Goal: Information Seeking & Learning: Learn about a topic

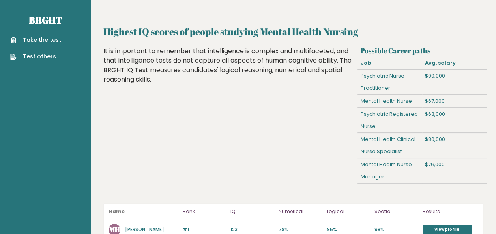
click at [36, 56] on link "Test others" at bounding box center [35, 56] width 51 height 8
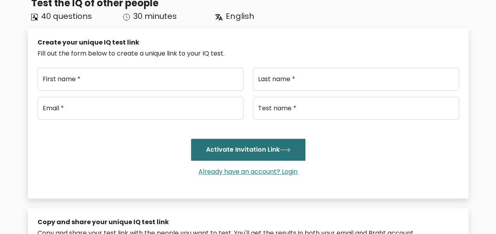
scroll to position [52, 0]
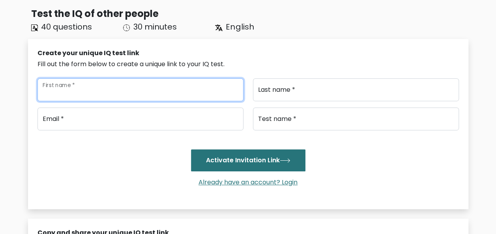
click at [82, 97] on input "First name *" at bounding box center [140, 89] width 206 height 23
type input "steph"
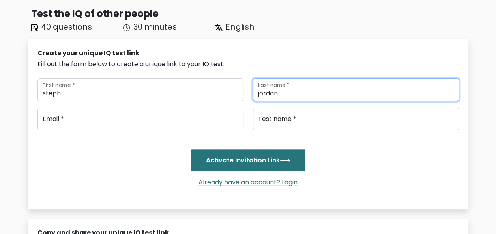
type input "jordan"
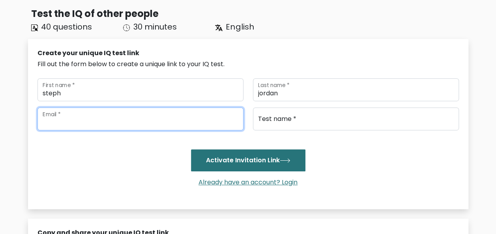
click at [67, 121] on input "email" at bounding box center [140, 119] width 206 height 23
type input "[EMAIL_ADDRESS][DOMAIN_NAME]"
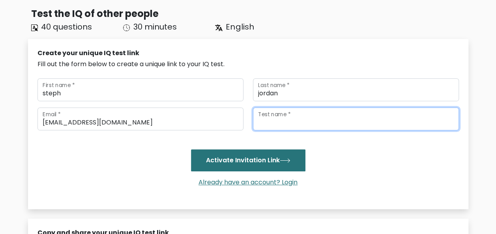
click at [286, 125] on input "Test name *" at bounding box center [356, 119] width 206 height 23
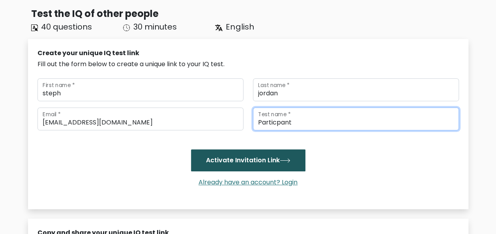
type input "Particpant"
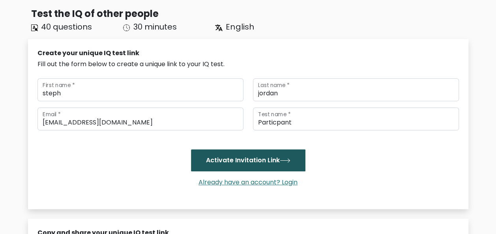
click at [275, 162] on button "Activate Invitation Link" at bounding box center [248, 160] width 114 height 22
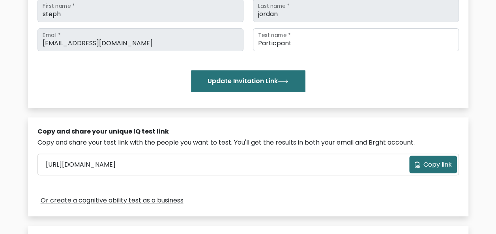
scroll to position [133, 0]
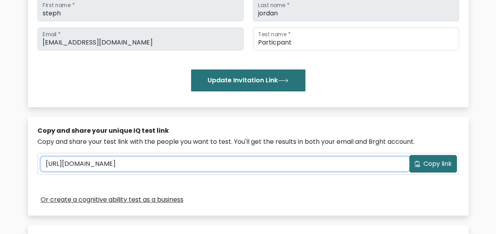
drag, startPoint x: 202, startPoint y: 159, endPoint x: 39, endPoint y: 161, distance: 162.5
click at [39, 161] on div "[URL][DOMAIN_NAME] Copy link" at bounding box center [248, 163] width 420 height 21
drag, startPoint x: 39, startPoint y: 161, endPoint x: 226, endPoint y: 161, distance: 186.2
click at [226, 161] on input "https://brght.org/share/04kdqvbm/?particpant" at bounding box center [225, 164] width 368 height 14
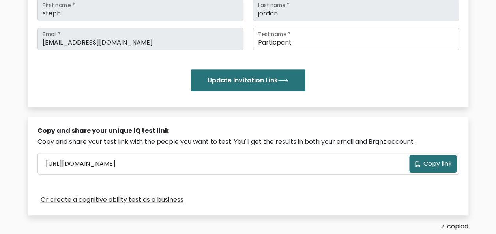
click at [426, 162] on span "Copy link" at bounding box center [437, 163] width 28 height 9
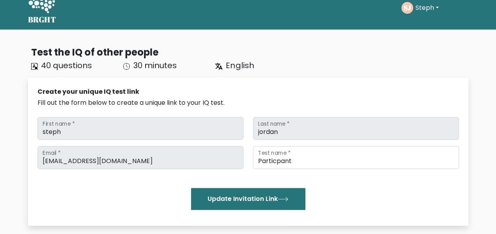
scroll to position [0, 0]
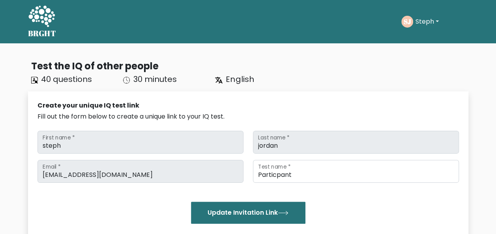
click at [420, 19] on button "Steph" at bounding box center [427, 22] width 28 height 10
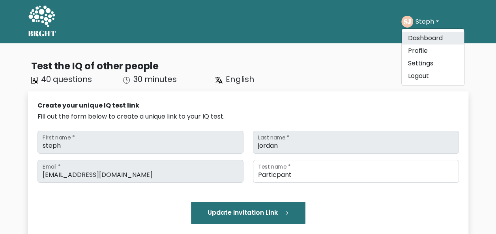
click at [416, 39] on link "Dashboard" at bounding box center [433, 38] width 62 height 13
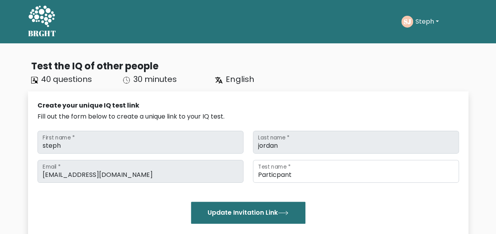
click at [438, 22] on button "Steph" at bounding box center [427, 22] width 28 height 10
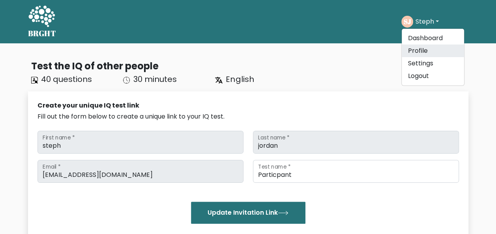
click at [410, 51] on link "Profile" at bounding box center [433, 51] width 62 height 13
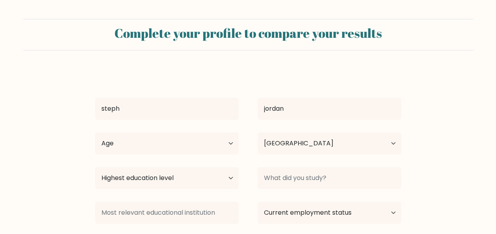
select select "AU"
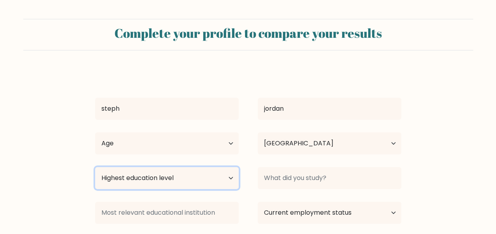
click at [229, 175] on select "Highest education level No schooling Primary Lower Secondary Upper Secondary Oc…" at bounding box center [167, 178] width 144 height 22
select select "bachelors_degree"
click at [95, 167] on select "Highest education level No schooling Primary Lower Secondary Upper Secondary Oc…" at bounding box center [167, 178] width 144 height 22
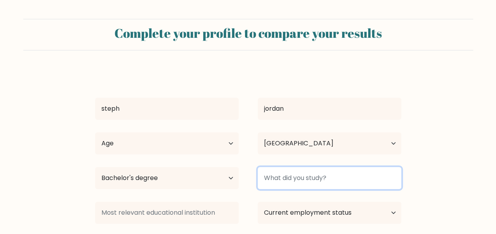
click at [342, 181] on input at bounding box center [330, 178] width 144 height 22
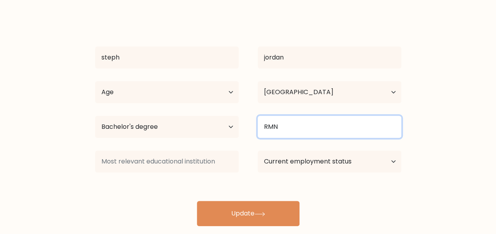
scroll to position [53, 0]
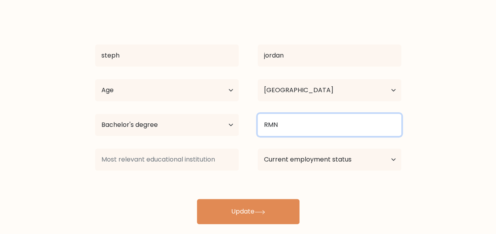
type input "RMN"
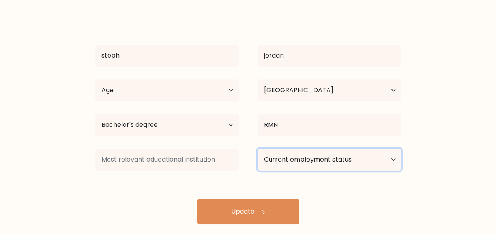
click at [393, 162] on select "Current employment status Employed Student Retired Other / prefer not to answer" at bounding box center [330, 160] width 144 height 22
select select "employed"
click at [258, 149] on select "Current employment status Employed Student Retired Other / prefer not to answer" at bounding box center [330, 160] width 144 height 22
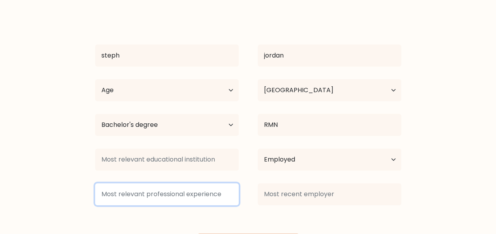
click at [226, 199] on input at bounding box center [167, 194] width 144 height 22
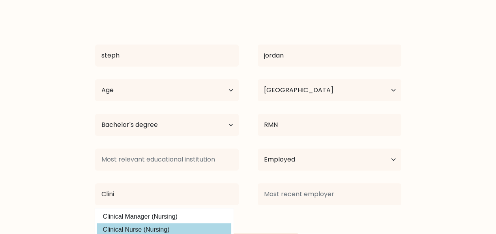
click at [178, 230] on option "Clinical Nurse (Nursing)" at bounding box center [164, 230] width 134 height 13
type input "Clinical Nurse"
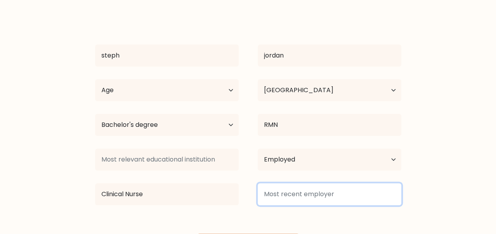
click at [276, 189] on input at bounding box center [330, 194] width 144 height 22
type input "Everyday Support Made Easy"
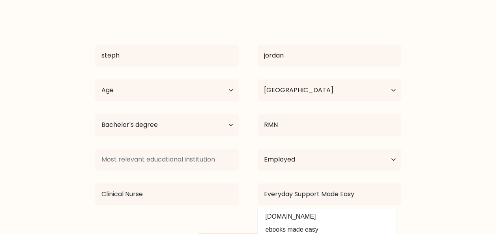
drag, startPoint x: 498, startPoint y: 231, endPoint x: 465, endPoint y: 69, distance: 164.8
click at [465, 69] on form "Complete your profile to compare your results steph jordan Age Under 18 years o…" at bounding box center [248, 112] width 496 height 293
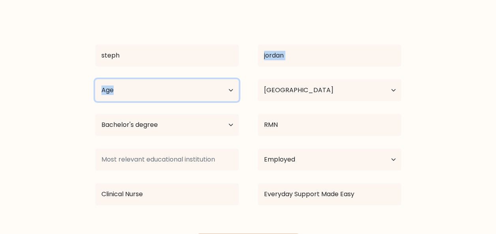
click at [230, 92] on select "Age Under 18 years old 18-24 years old 25-34 years old 35-44 years old 45-54 ye…" at bounding box center [167, 90] width 144 height 22
select select "45_54"
click at [95, 79] on select "Age Under 18 years old 18-24 years old 25-34 years old 35-44 years old 45-54 ye…" at bounding box center [167, 90] width 144 height 22
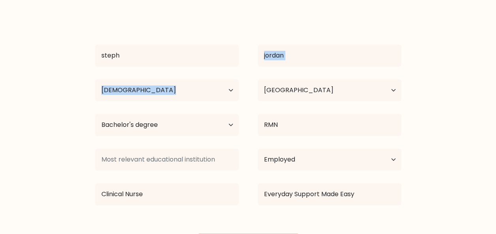
drag, startPoint x: 499, startPoint y: 229, endPoint x: 462, endPoint y: 82, distance: 151.3
click at [462, 82] on form "Complete your profile to compare your results steph jordan Age Under 18 years o…" at bounding box center [248, 112] width 496 height 293
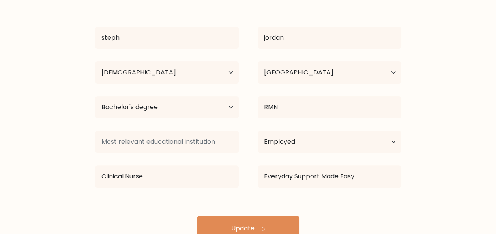
scroll to position [78, 0]
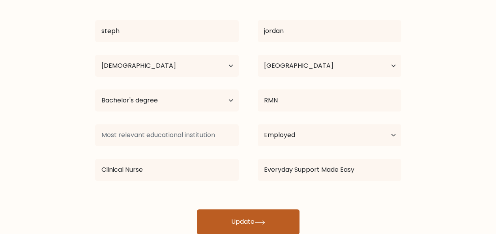
click at [242, 217] on button "Update" at bounding box center [248, 221] width 103 height 25
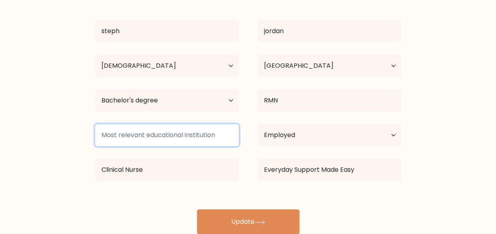
click at [180, 131] on input at bounding box center [167, 135] width 144 height 22
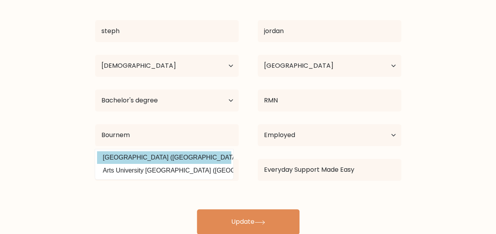
click at [173, 156] on div "steph jordan Age Under 18 years old 18-24 years old 25-34 years old 35-44 years…" at bounding box center [248, 113] width 316 height 243
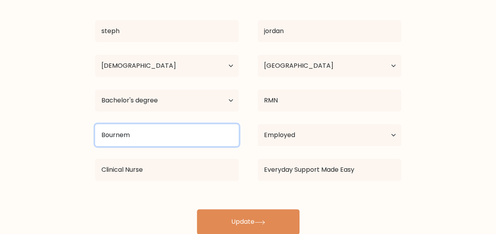
click at [174, 135] on input "Bournem" at bounding box center [167, 135] width 144 height 22
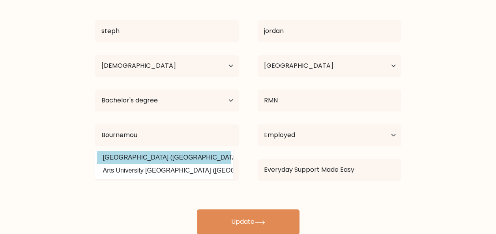
click at [146, 156] on option "Bournemouth University (United Kingdom)" at bounding box center [164, 157] width 134 height 13
type input "Bournemouth University"
click at [146, 156] on div "Clinical Nurse" at bounding box center [167, 170] width 163 height 28
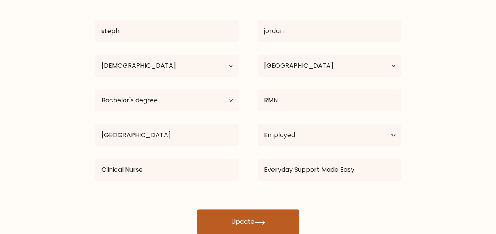
click at [241, 220] on button "Update" at bounding box center [248, 221] width 103 height 25
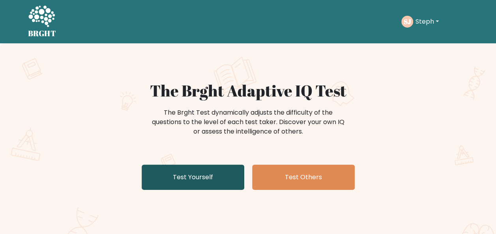
click at [203, 172] on link "Test Yourself" at bounding box center [193, 177] width 103 height 25
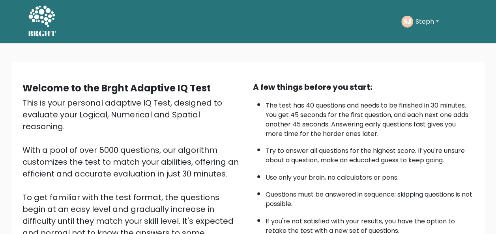
drag, startPoint x: 499, startPoint y: 140, endPoint x: 255, endPoint y: 126, distance: 244.1
click at [255, 126] on ul "The test has 40 questions and needs to be finished in 30 minutes. You get 45 se…" at bounding box center [363, 166] width 221 height 139
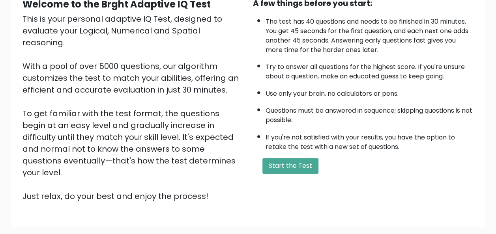
scroll to position [127, 0]
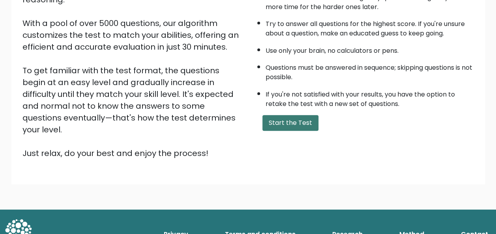
click at [290, 119] on button "Start the Test" at bounding box center [290, 123] width 56 height 16
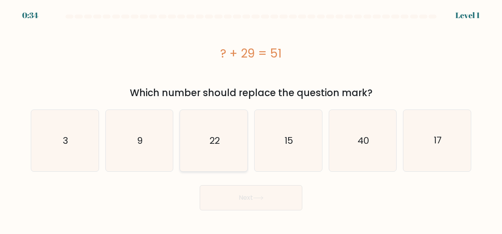
click at [221, 133] on icon "22" at bounding box center [214, 141] width 62 height 62
click at [251, 119] on input "c. 22" at bounding box center [251, 118] width 0 height 2
radio input "true"
click at [236, 201] on button "Next" at bounding box center [251, 197] width 103 height 25
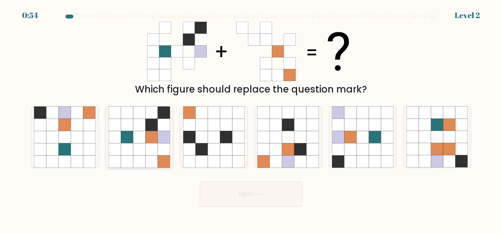
click at [131, 158] on icon at bounding box center [127, 161] width 12 height 12
click at [251, 119] on input "b." at bounding box center [251, 118] width 0 height 2
radio input "true"
click at [239, 189] on button "Next" at bounding box center [251, 194] width 103 height 25
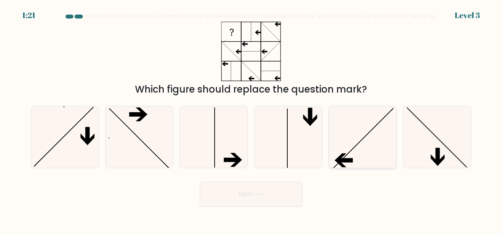
click at [348, 151] on icon at bounding box center [363, 137] width 62 height 62
click at [251, 119] on input "e." at bounding box center [251, 118] width 0 height 2
radio input "true"
click at [244, 196] on button "Next" at bounding box center [251, 194] width 103 height 25
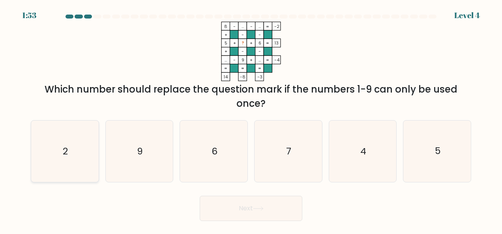
click at [80, 147] on icon "2" at bounding box center [65, 152] width 62 height 62
click at [251, 119] on input "a. 2" at bounding box center [251, 118] width 0 height 2
radio input "true"
click at [262, 209] on icon at bounding box center [258, 209] width 11 height 4
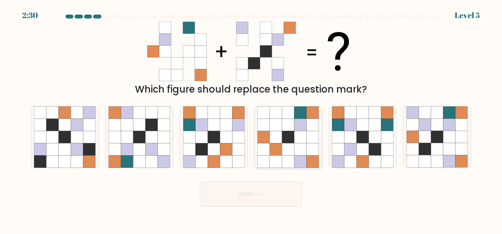
click at [315, 142] on icon at bounding box center [312, 137] width 12 height 12
click at [251, 119] on input "d." at bounding box center [251, 118] width 0 height 2
radio input "true"
click at [191, 140] on icon at bounding box center [189, 137] width 12 height 12
click at [251, 119] on input "c." at bounding box center [251, 118] width 0 height 2
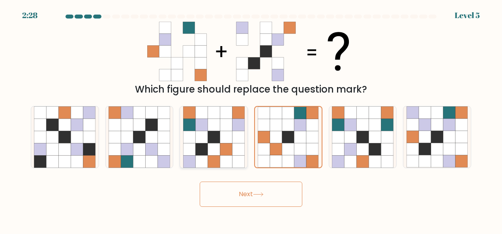
radio input "true"
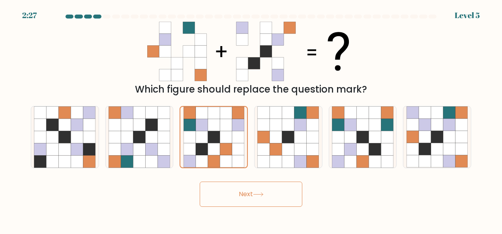
click at [245, 196] on button "Next" at bounding box center [251, 194] width 103 height 25
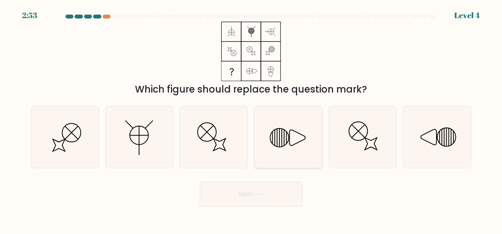
click at [287, 149] on icon at bounding box center [288, 137] width 62 height 62
click at [251, 119] on input "d." at bounding box center [251, 118] width 0 height 2
radio input "true"
click at [254, 194] on button "Next" at bounding box center [251, 194] width 103 height 25
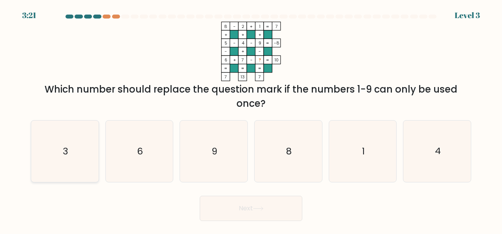
click at [58, 148] on icon "3" at bounding box center [65, 152] width 62 height 62
click at [251, 119] on input "a. 3" at bounding box center [251, 118] width 0 height 2
radio input "true"
click at [245, 207] on button "Next" at bounding box center [251, 208] width 103 height 25
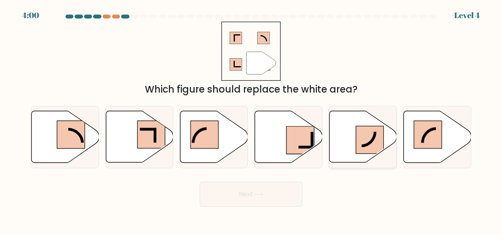
click at [377, 128] on rect at bounding box center [370, 140] width 28 height 28
click at [251, 119] on input "e." at bounding box center [251, 118] width 0 height 2
radio input "true"
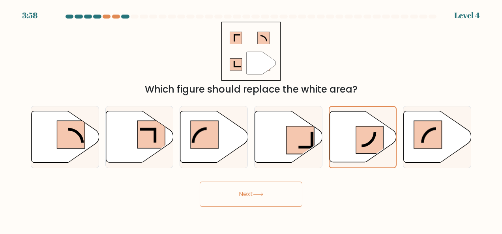
click at [245, 187] on button "Next" at bounding box center [251, 194] width 103 height 25
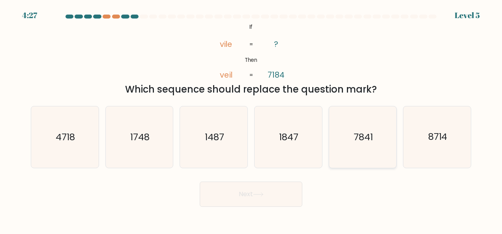
click at [364, 123] on icon "7841" at bounding box center [363, 137] width 62 height 62
click at [251, 119] on input "e. 7841" at bounding box center [251, 118] width 0 height 2
radio input "true"
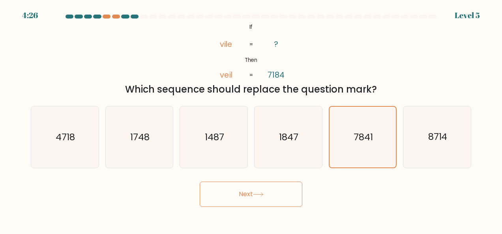
click at [242, 191] on button "Next" at bounding box center [251, 194] width 103 height 25
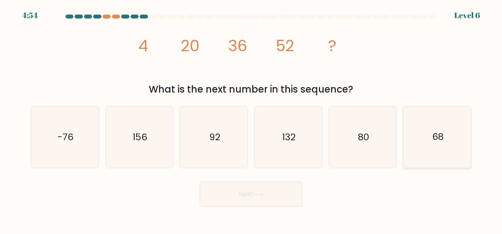
click at [431, 150] on icon "68" at bounding box center [437, 137] width 62 height 62
click at [251, 119] on input "f. 68" at bounding box center [251, 118] width 0 height 2
radio input "true"
click at [256, 189] on button "Next" at bounding box center [251, 194] width 103 height 25
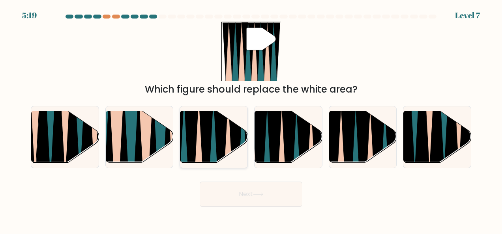
click at [211, 134] on icon at bounding box center [213, 166] width 15 height 135
click at [251, 119] on input "c." at bounding box center [251, 118] width 0 height 2
radio input "true"
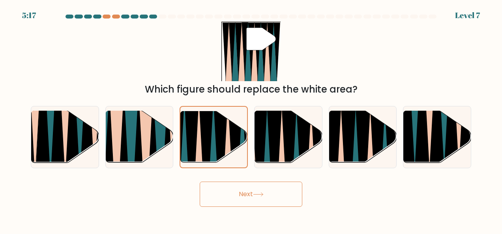
click at [245, 199] on button "Next" at bounding box center [251, 194] width 103 height 25
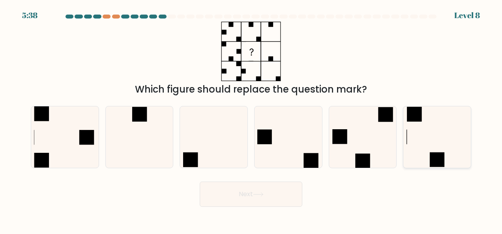
click at [428, 148] on icon at bounding box center [437, 137] width 62 height 62
click at [251, 119] on input "f." at bounding box center [251, 118] width 0 height 2
radio input "true"
click at [251, 191] on button "Next" at bounding box center [251, 194] width 103 height 25
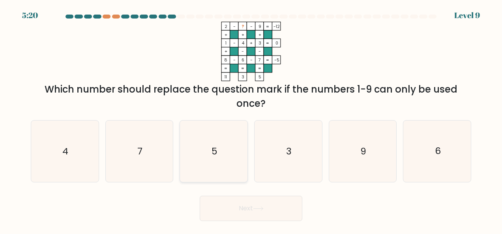
click at [217, 155] on text "5" at bounding box center [214, 151] width 6 height 13
click at [251, 119] on input "c. 5" at bounding box center [251, 118] width 0 height 2
radio input "true"
click at [233, 210] on button "Next" at bounding box center [251, 208] width 103 height 25
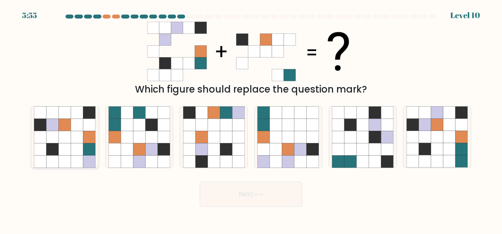
click at [84, 154] on icon at bounding box center [89, 149] width 12 height 12
click at [251, 119] on input "a." at bounding box center [251, 118] width 0 height 2
radio input "true"
click at [246, 195] on button "Next" at bounding box center [251, 194] width 103 height 25
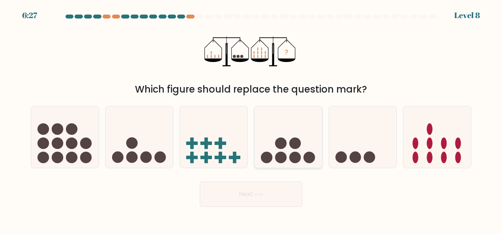
click at [282, 158] on circle at bounding box center [280, 157] width 11 height 11
click at [251, 119] on input "d." at bounding box center [251, 118] width 0 height 2
radio input "true"
click at [239, 198] on button "Next" at bounding box center [251, 194] width 103 height 25
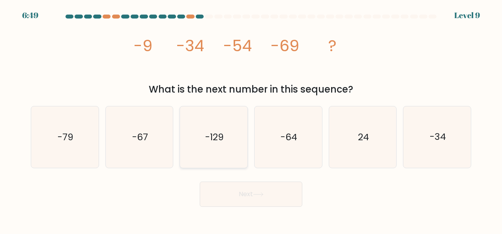
click at [222, 133] on text "-129" at bounding box center [214, 137] width 19 height 13
click at [251, 119] on input "c. -129" at bounding box center [251, 118] width 0 height 2
radio input "true"
click at [79, 137] on icon "-79" at bounding box center [65, 137] width 62 height 62
click at [251, 119] on input "a. -79" at bounding box center [251, 118] width 0 height 2
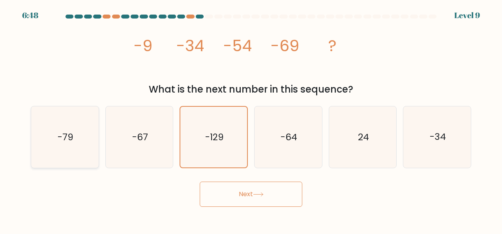
radio input "true"
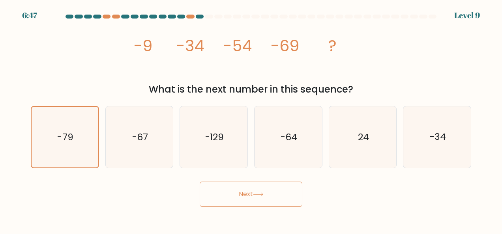
click at [262, 201] on button "Next" at bounding box center [251, 194] width 103 height 25
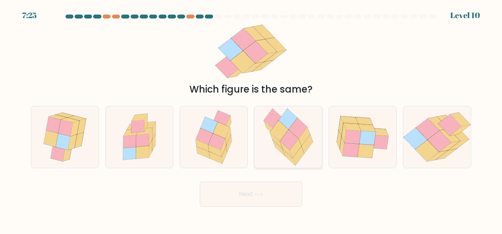
click at [290, 133] on icon at bounding box center [289, 140] width 19 height 21
click at [251, 119] on input "d." at bounding box center [251, 118] width 0 height 2
radio input "true"
click at [243, 192] on button "Next" at bounding box center [251, 194] width 103 height 25
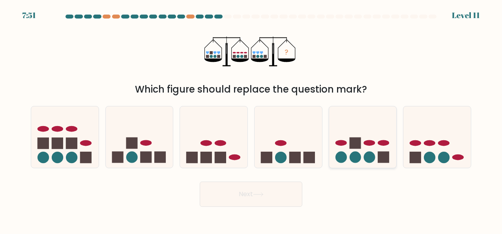
click at [351, 150] on icon at bounding box center [362, 137] width 67 height 56
click at [251, 119] on input "e." at bounding box center [251, 118] width 0 height 2
radio input "true"
click at [251, 192] on button "Next" at bounding box center [251, 194] width 103 height 25
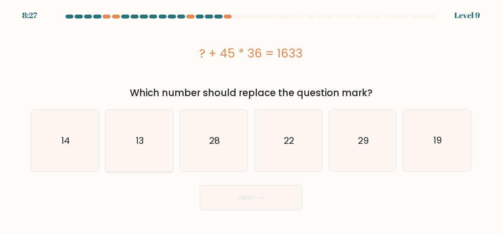
click at [151, 138] on icon "13" at bounding box center [139, 141] width 62 height 62
click at [251, 119] on input "b. 13" at bounding box center [251, 118] width 0 height 2
radio input "true"
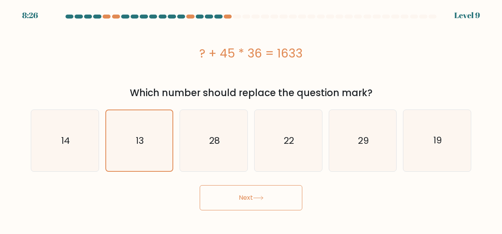
click at [262, 201] on button "Next" at bounding box center [251, 197] width 103 height 25
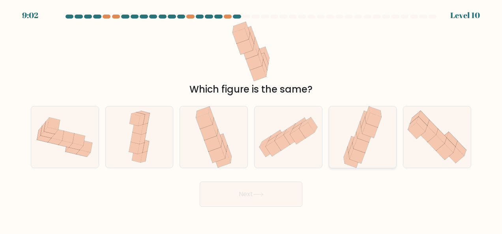
click at [364, 140] on icon at bounding box center [360, 145] width 15 height 15
click at [251, 119] on input "e." at bounding box center [251, 118] width 0 height 2
radio input "true"
click at [264, 189] on button "Next" at bounding box center [251, 194] width 103 height 25
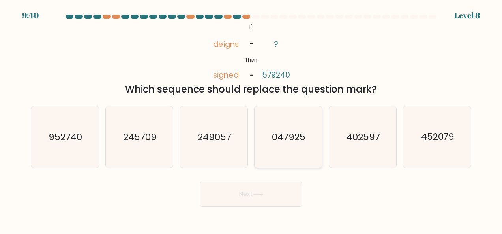
click at [272, 129] on icon "047925" at bounding box center [288, 137] width 62 height 62
click at [251, 119] on input "d. 047925" at bounding box center [251, 118] width 0 height 2
radio input "true"
click at [237, 191] on button "Next" at bounding box center [251, 194] width 103 height 25
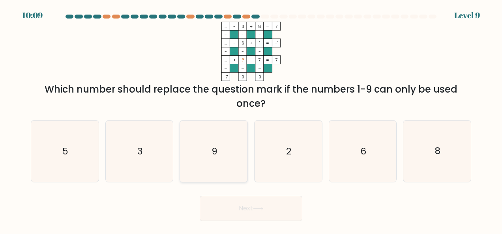
click at [220, 153] on icon "9" at bounding box center [214, 152] width 62 height 62
click at [251, 119] on input "c. 9" at bounding box center [251, 118] width 0 height 2
radio input "true"
click at [254, 211] on button "Next" at bounding box center [251, 208] width 103 height 25
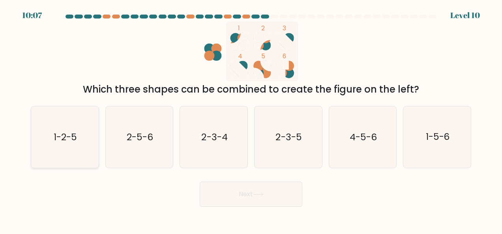
click at [69, 144] on icon "1-2-5" at bounding box center [65, 137] width 62 height 62
click at [251, 119] on input "a. 1-2-5" at bounding box center [251, 118] width 0 height 2
radio input "true"
click at [256, 194] on icon at bounding box center [258, 194] width 11 height 4
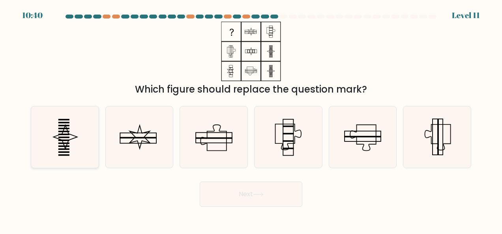
click at [55, 138] on icon at bounding box center [65, 137] width 62 height 62
click at [251, 119] on input "a." at bounding box center [251, 118] width 0 height 2
radio input "true"
click at [267, 190] on button "Next" at bounding box center [251, 194] width 103 height 25
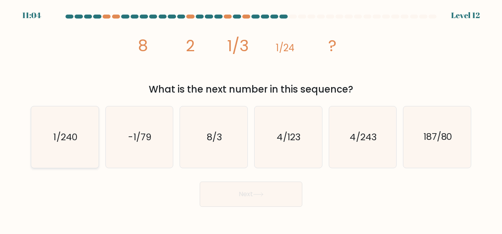
click at [62, 136] on text "1/240" at bounding box center [66, 137] width 24 height 13
click at [251, 119] on input "a. 1/240" at bounding box center [251, 118] width 0 height 2
radio input "true"
click at [263, 198] on button "Next" at bounding box center [251, 194] width 103 height 25
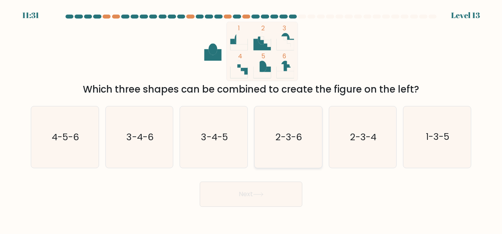
click at [287, 144] on icon "2-3-6" at bounding box center [288, 137] width 62 height 62
click at [251, 119] on input "d. 2-3-6" at bounding box center [251, 118] width 0 height 2
radio input "true"
click at [255, 193] on icon at bounding box center [258, 194] width 11 height 4
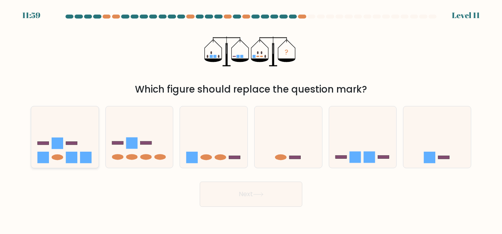
click at [73, 158] on rect at bounding box center [71, 157] width 11 height 11
click at [251, 119] on input "a." at bounding box center [251, 118] width 0 height 2
radio input "true"
click at [256, 192] on icon at bounding box center [258, 194] width 11 height 4
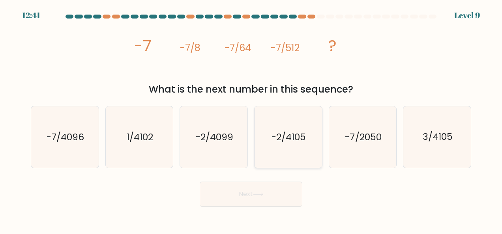
click at [285, 151] on icon "-2/4105" at bounding box center [288, 137] width 62 height 62
click at [251, 119] on input "d. -2/4105" at bounding box center [251, 118] width 0 height 2
radio input "true"
click at [258, 195] on icon at bounding box center [258, 194] width 11 height 4
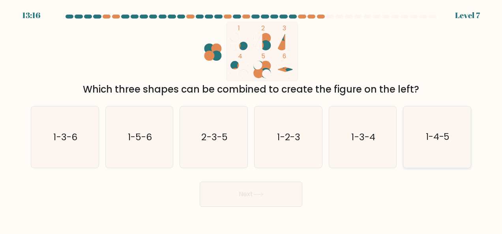
click at [430, 155] on icon "1-4-5" at bounding box center [437, 137] width 62 height 62
click at [251, 119] on input "f. 1-4-5" at bounding box center [251, 118] width 0 height 2
radio input "true"
click at [272, 197] on button "Next" at bounding box center [251, 194] width 103 height 25
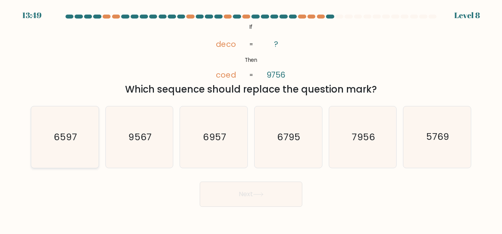
click at [77, 126] on icon "6597" at bounding box center [65, 137] width 62 height 62
click at [251, 119] on input "a. 6597" at bounding box center [251, 118] width 0 height 2
radio input "true"
click at [245, 194] on button "Next" at bounding box center [251, 194] width 103 height 25
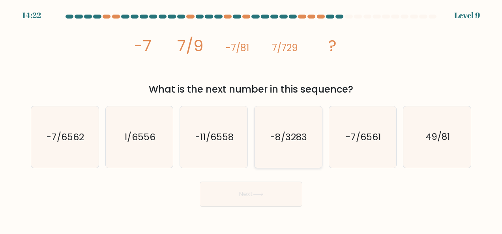
click at [282, 138] on text "-8/3283" at bounding box center [289, 137] width 36 height 13
click at [251, 119] on input "d. -8/3283" at bounding box center [251, 118] width 0 height 2
radio input "true"
click at [258, 194] on icon at bounding box center [257, 195] width 9 height 4
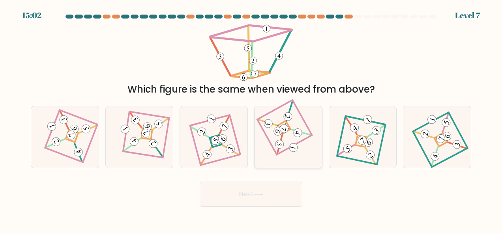
click at [258, 162] on div at bounding box center [288, 137] width 68 height 62
click at [251, 119] on input "d." at bounding box center [251, 118] width 0 height 2
radio input "true"
click at [255, 195] on icon at bounding box center [258, 194] width 11 height 4
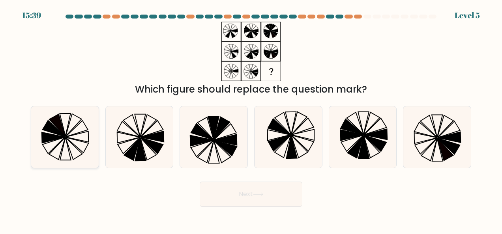
click at [87, 136] on icon at bounding box center [65, 137] width 62 height 62
click at [251, 119] on input "a." at bounding box center [251, 118] width 0 height 2
radio input "true"
click at [248, 184] on button "Next" at bounding box center [251, 194] width 103 height 25
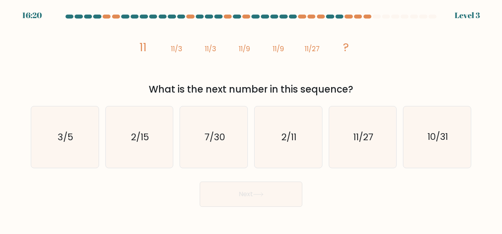
click at [250, 194] on button "Next" at bounding box center [251, 194] width 103 height 25
click at [370, 186] on div "Next" at bounding box center [251, 192] width 450 height 29
click at [353, 137] on text "11/27" at bounding box center [363, 137] width 20 height 13
click at [251, 119] on input "e. 11/27" at bounding box center [251, 118] width 0 height 2
radio input "true"
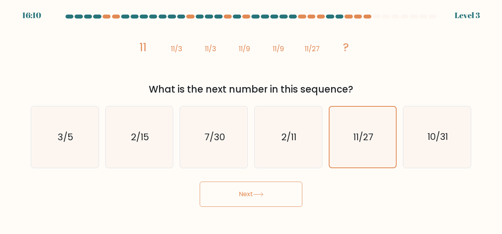
click at [257, 194] on icon at bounding box center [257, 195] width 9 height 4
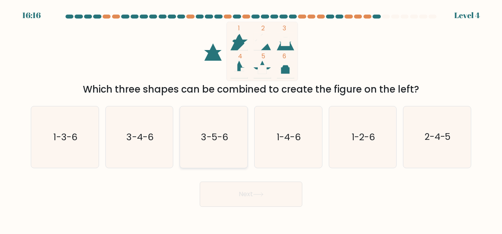
click at [229, 135] on icon "3-5-6" at bounding box center [214, 137] width 62 height 62
click at [251, 119] on input "c. 3-5-6" at bounding box center [251, 118] width 0 height 2
radio input "true"
click at [252, 189] on button "Next" at bounding box center [251, 194] width 103 height 25
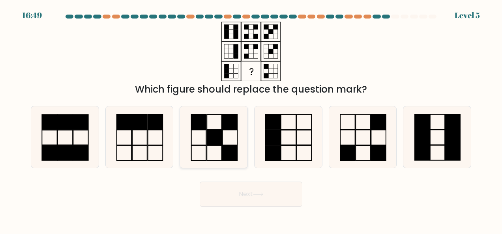
click at [234, 151] on rect at bounding box center [229, 153] width 15 height 15
click at [251, 119] on input "c." at bounding box center [251, 118] width 0 height 2
radio input "true"
click at [263, 199] on button "Next" at bounding box center [251, 194] width 103 height 25
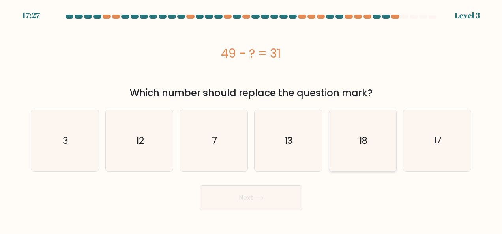
click at [355, 161] on icon "18" at bounding box center [363, 141] width 62 height 62
click at [251, 119] on input "e. 18" at bounding box center [251, 118] width 0 height 2
radio input "true"
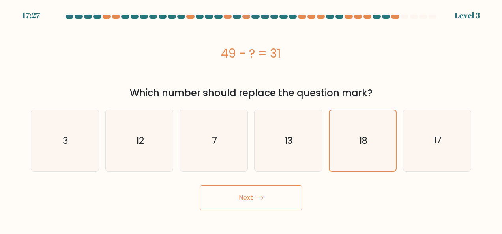
click at [267, 205] on button "Next" at bounding box center [251, 197] width 103 height 25
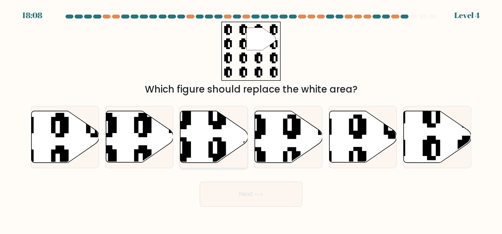
click at [224, 155] on icon at bounding box center [235, 166] width 122 height 122
click at [251, 119] on input "c." at bounding box center [251, 118] width 0 height 2
radio input "true"
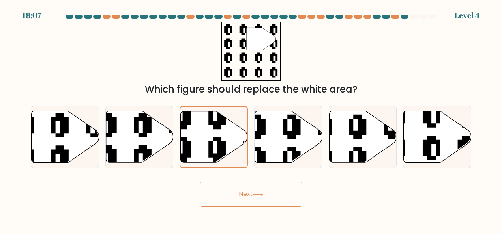
click at [267, 204] on button "Next" at bounding box center [251, 194] width 103 height 25
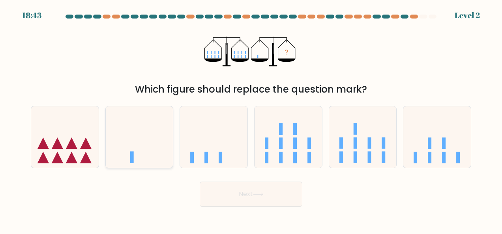
click at [131, 149] on icon at bounding box center [139, 137] width 67 height 56
click at [251, 119] on input "b." at bounding box center [251, 118] width 0 height 2
radio input "true"
click at [245, 194] on button "Next" at bounding box center [251, 194] width 103 height 25
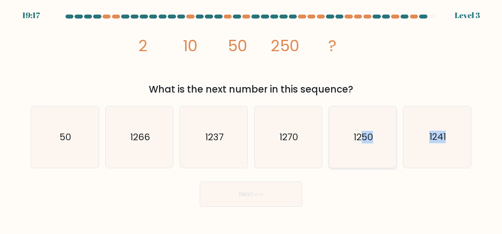
drag, startPoint x: 352, startPoint y: 195, endPoint x: 361, endPoint y: 128, distance: 67.2
click at [361, 128] on form at bounding box center [251, 111] width 502 height 192
click at [361, 128] on icon "1250" at bounding box center [363, 137] width 62 height 62
click at [251, 119] on input "e. 1250" at bounding box center [251, 118] width 0 height 2
radio input "true"
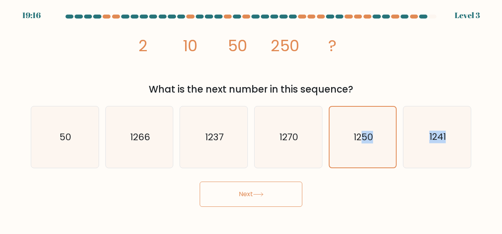
click at [257, 201] on button "Next" at bounding box center [251, 194] width 103 height 25
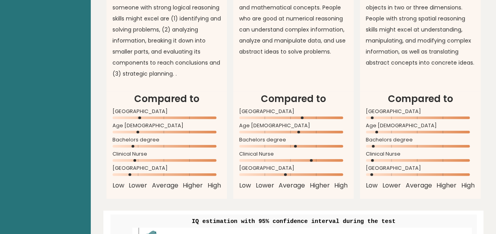
scroll to position [809, 0]
